Goal: Task Accomplishment & Management: Manage account settings

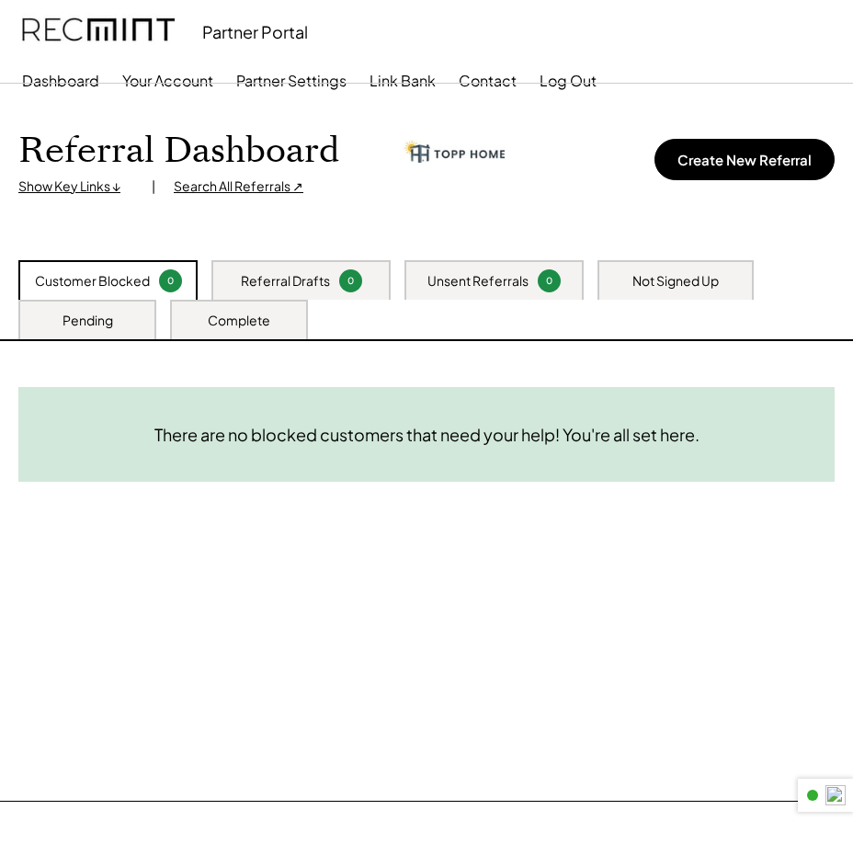
click at [648, 270] on div "Not Signed Up" at bounding box center [675, 280] width 156 height 40
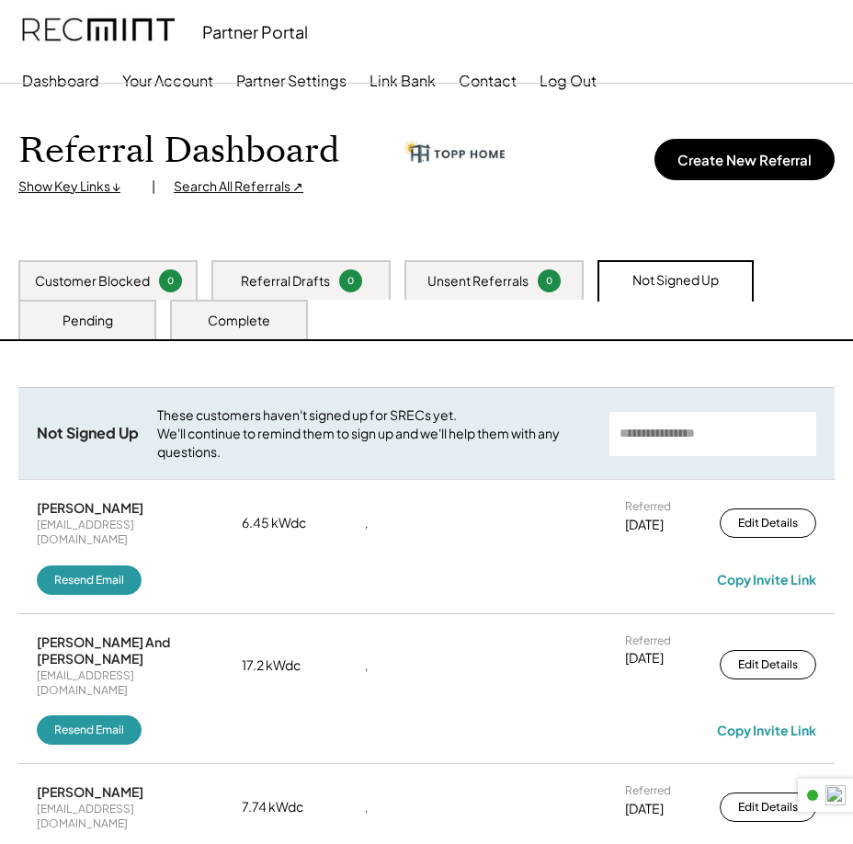
click at [96, 325] on div "Pending" at bounding box center [87, 321] width 51 height 18
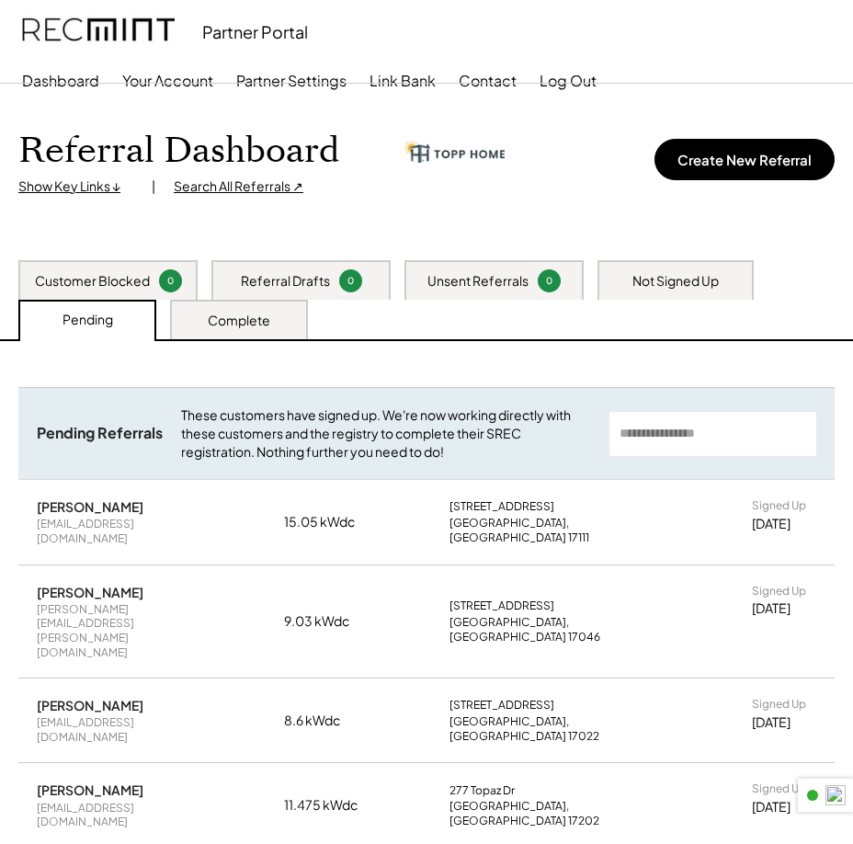
click at [635, 276] on div "Not Signed Up" at bounding box center [675, 281] width 86 height 18
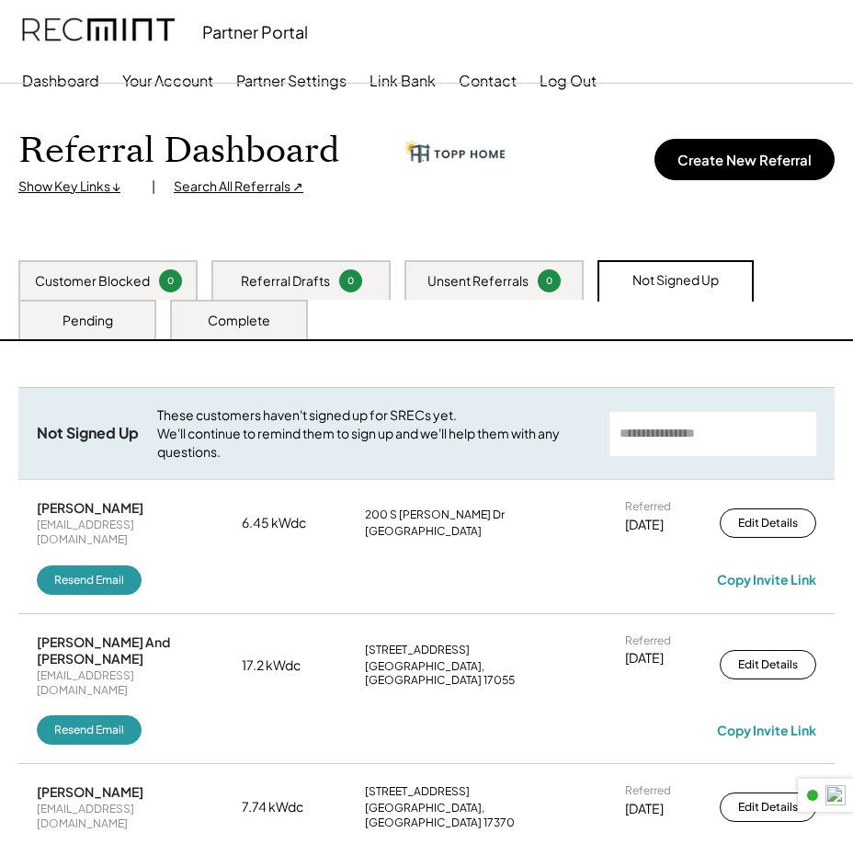
click at [259, 330] on div "Complete" at bounding box center [239, 320] width 138 height 40
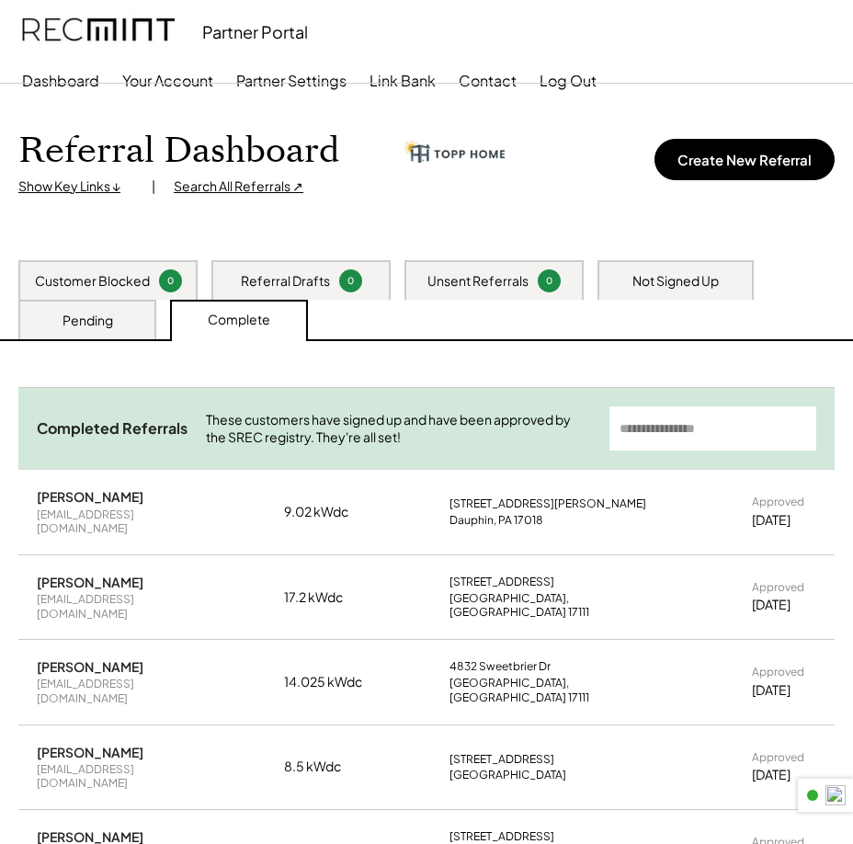
click at [106, 317] on div "Pending" at bounding box center [87, 321] width 51 height 18
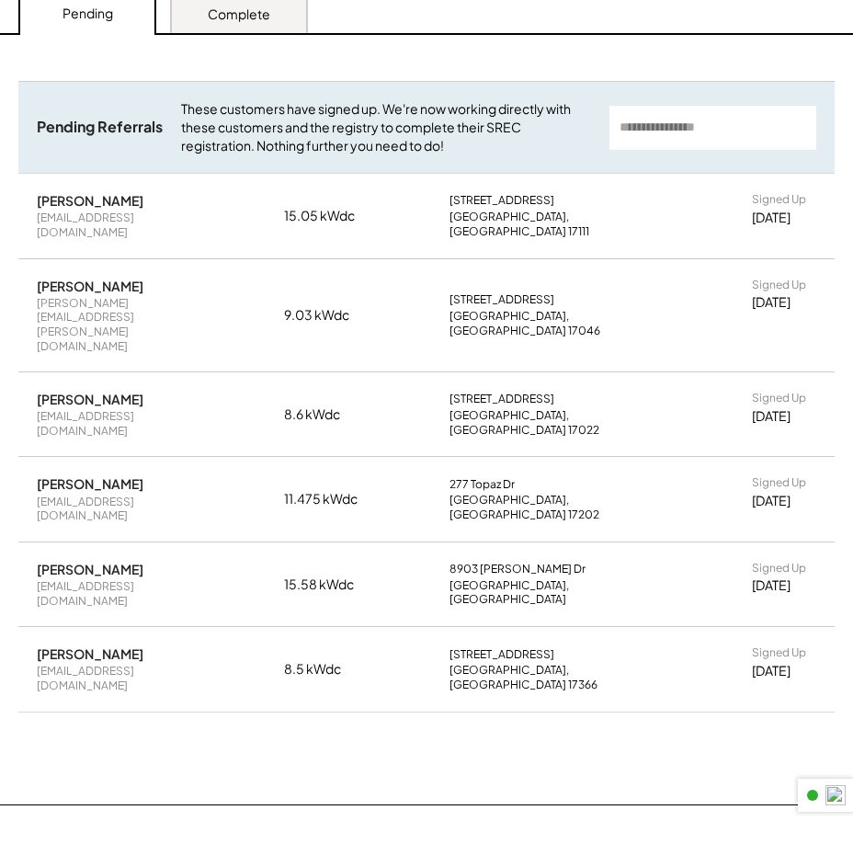
scroll to position [276, 0]
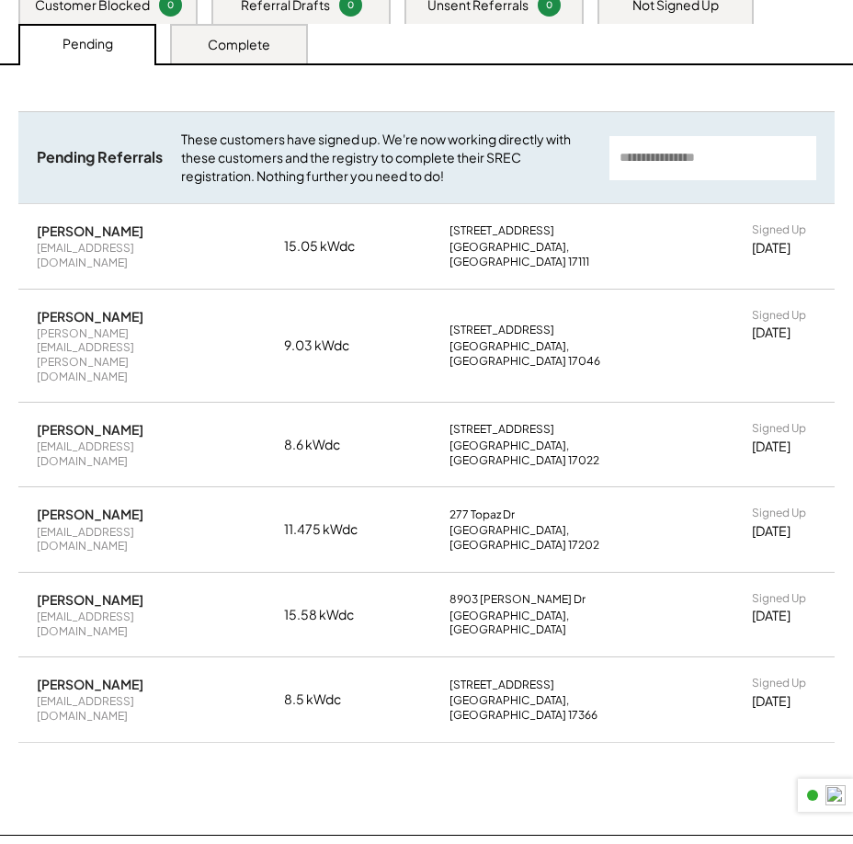
click at [255, 51] on div "Complete" at bounding box center [239, 45] width 62 height 18
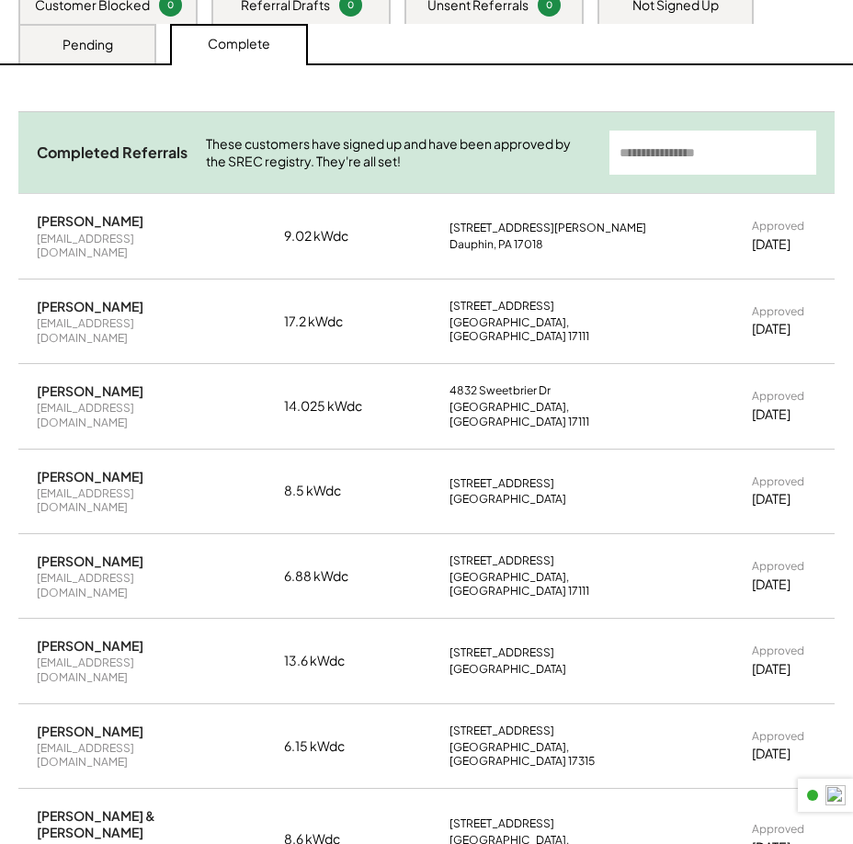
drag, startPoint x: 639, startPoint y: 144, endPoint x: 628, endPoint y: 143, distance: 11.1
click at [639, 144] on input "input" at bounding box center [712, 152] width 207 height 44
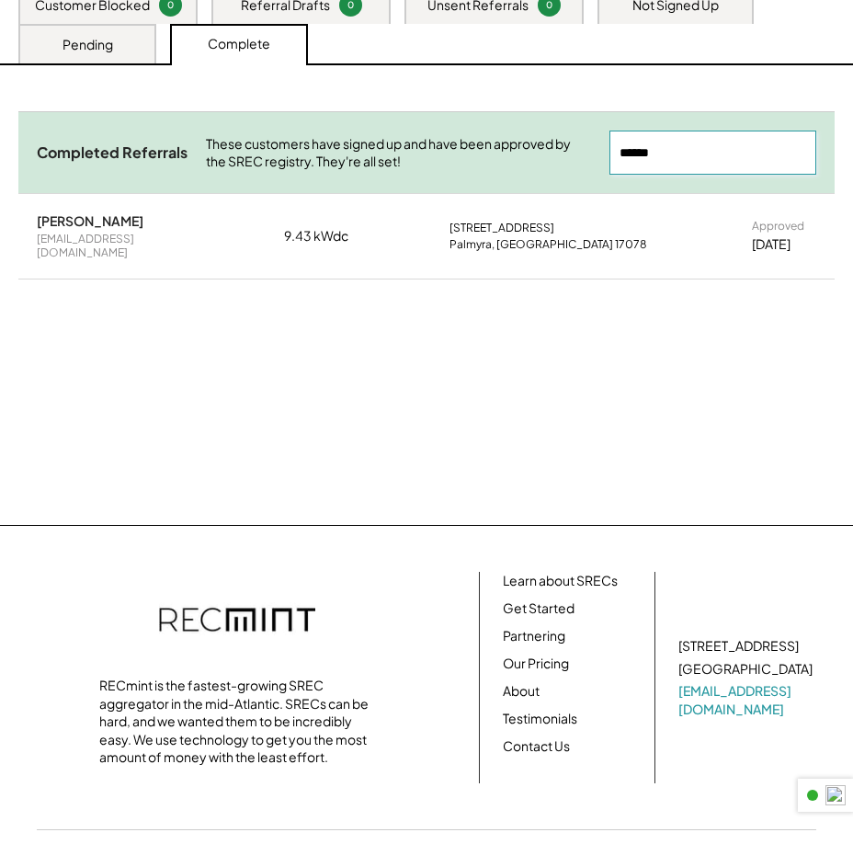
type input "******"
drag, startPoint x: 748, startPoint y: 241, endPoint x: 816, endPoint y: 240, distance: 68.0
click at [816, 240] on div "[PERSON_NAME] [EMAIL_ADDRESS][DOMAIN_NAME] 9.43 kWdc [STREET_ADDRESS] Approved …" at bounding box center [426, 236] width 816 height 84
click at [686, 289] on div "Completed Referrals These customers have signed up and have been approved by th…" at bounding box center [426, 217] width 816 height 213
drag, startPoint x: 79, startPoint y: 226, endPoint x: 153, endPoint y: 236, distance: 74.2
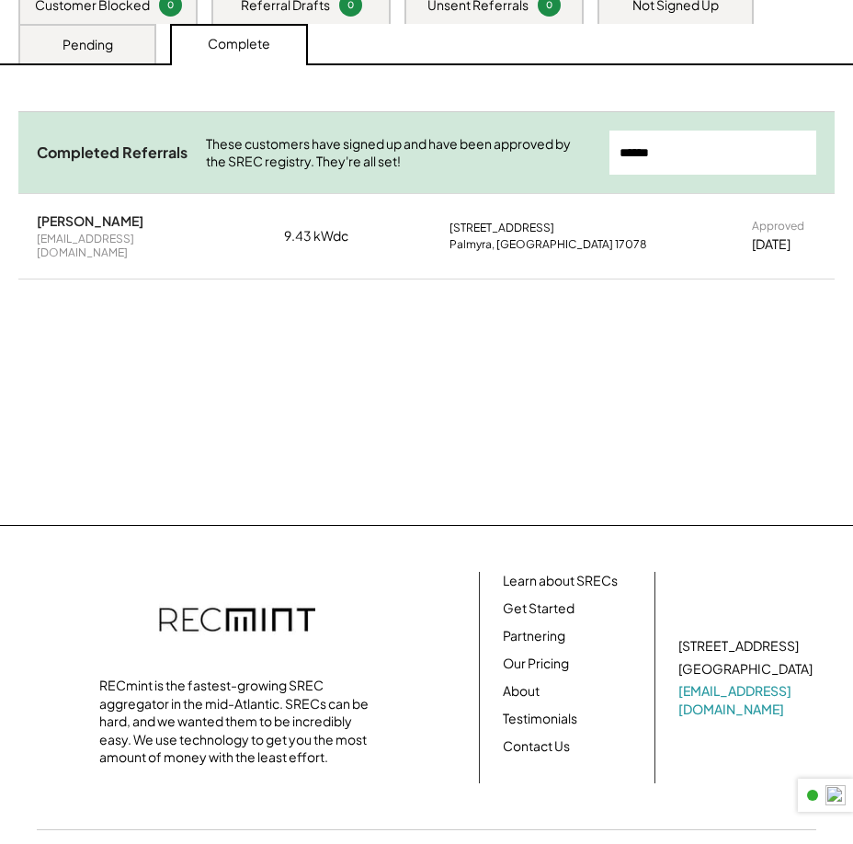
click at [79, 226] on div "[PERSON_NAME]" at bounding box center [90, 220] width 107 height 17
click at [737, 252] on div "[PERSON_NAME] [EMAIL_ADDRESS][DOMAIN_NAME] 9.43 kWdc [STREET_ADDRESS] Approved …" at bounding box center [426, 236] width 816 height 84
click at [766, 235] on div "[DATE]" at bounding box center [771, 244] width 39 height 18
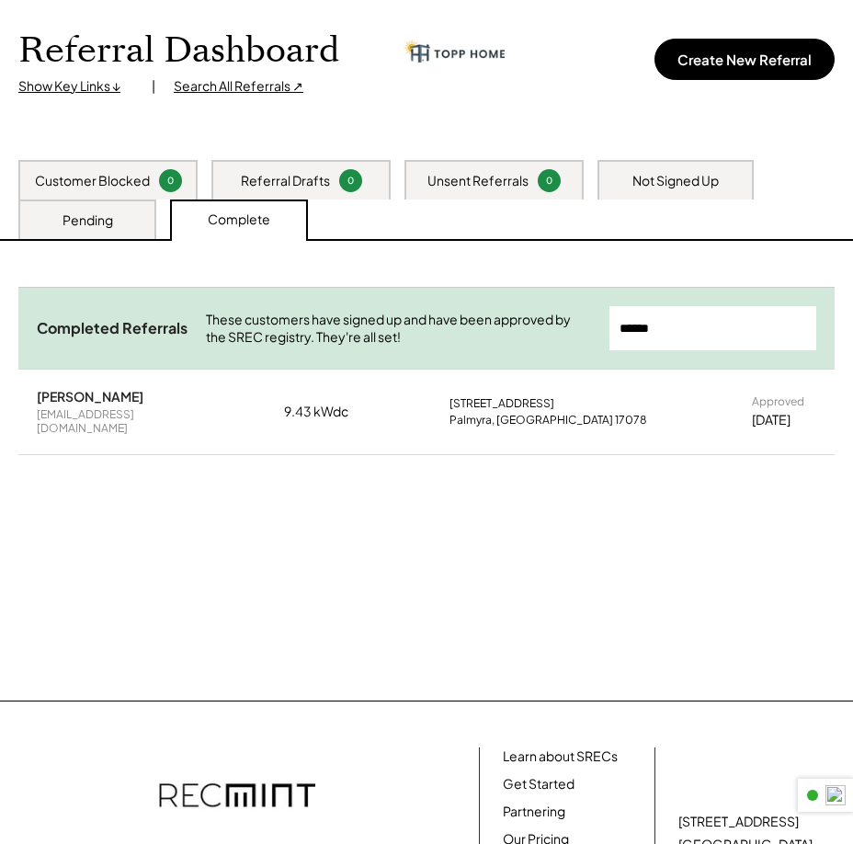
scroll to position [0, 0]
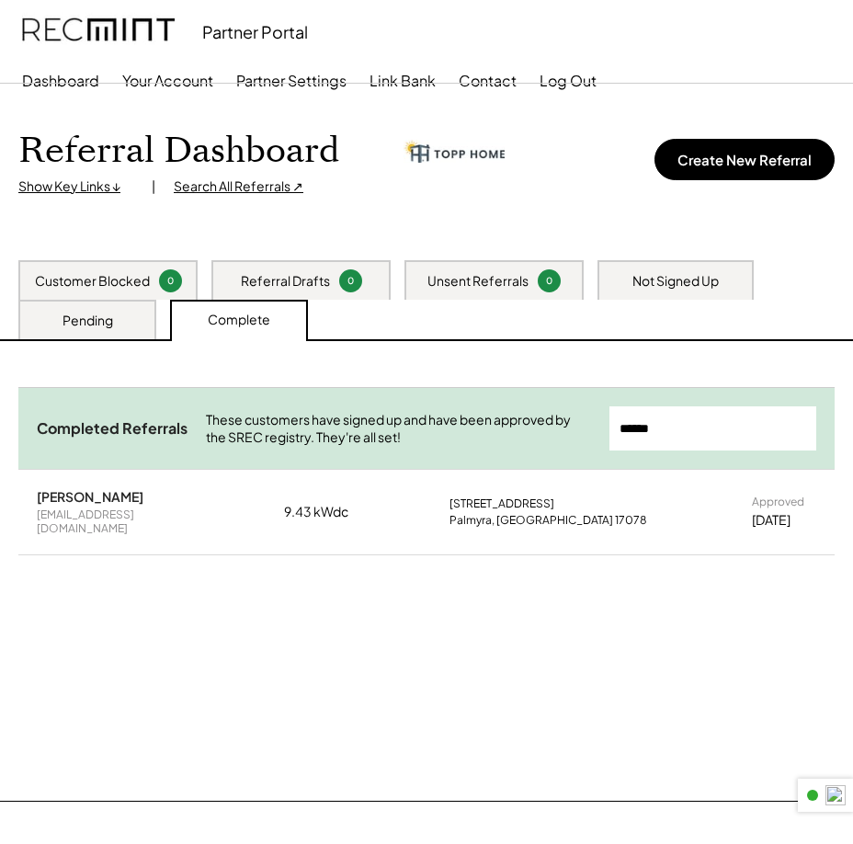
click at [116, 510] on div "[EMAIL_ADDRESS][DOMAIN_NAME]" at bounding box center [124, 521] width 175 height 28
click at [325, 634] on div "Need System Details These customers need your help with completing the system d…" at bounding box center [426, 571] width 853 height 460
